Goal: Navigation & Orientation: Find specific page/section

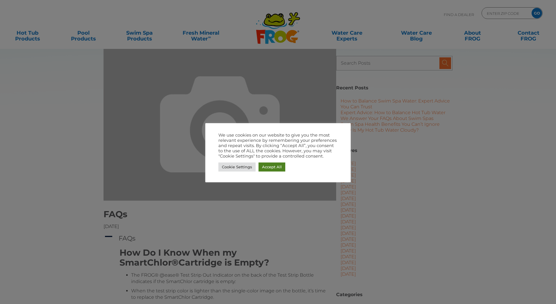
click at [269, 166] on link "Accept All" at bounding box center [272, 166] width 27 height 9
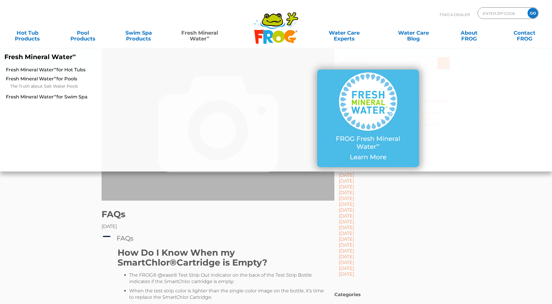
click at [202, 38] on link "Fresh Mineral Water ∞" at bounding box center [199, 33] width 54 height 12
click at [64, 71] on link "Fresh Mineral Water ∞ for Hot Tubs" at bounding box center [95, 70] width 178 height 6
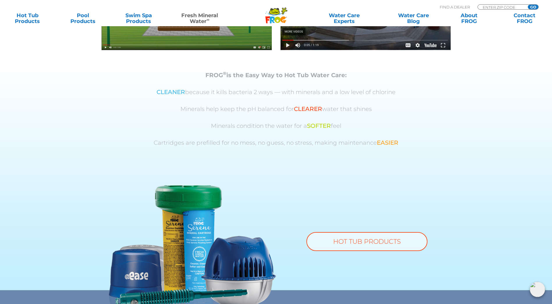
scroll to position [123, 0]
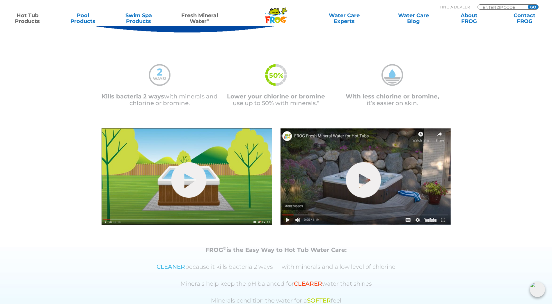
click at [32, 21] on link "Hot Tub Products" at bounding box center [27, 19] width 43 height 12
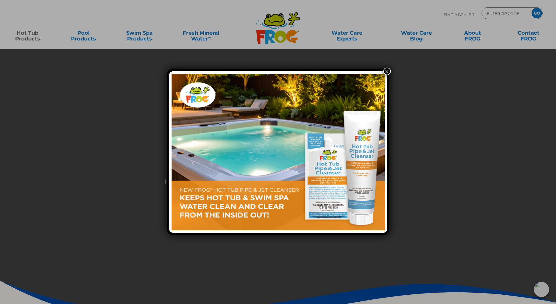
click at [386, 67] on div "×" at bounding box center [278, 152] width 556 height 304
click at [386, 69] on button "×" at bounding box center [387, 71] width 8 height 8
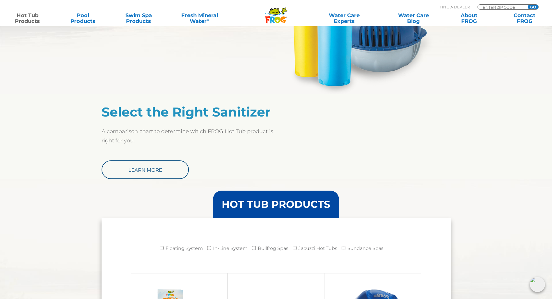
scroll to position [407, 0]
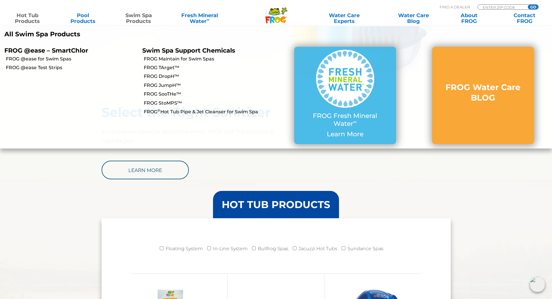
click at [136, 21] on link "Swim Spa Products" at bounding box center [138, 19] width 43 height 12
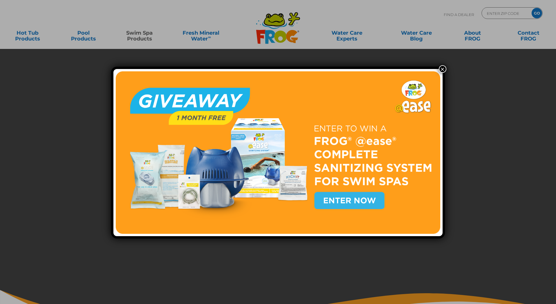
drag, startPoint x: 441, startPoint y: 68, endPoint x: 437, endPoint y: 69, distance: 4.2
click at [441, 68] on button "×" at bounding box center [443, 69] width 8 height 8
